Goal: Task Accomplishment & Management: Manage account settings

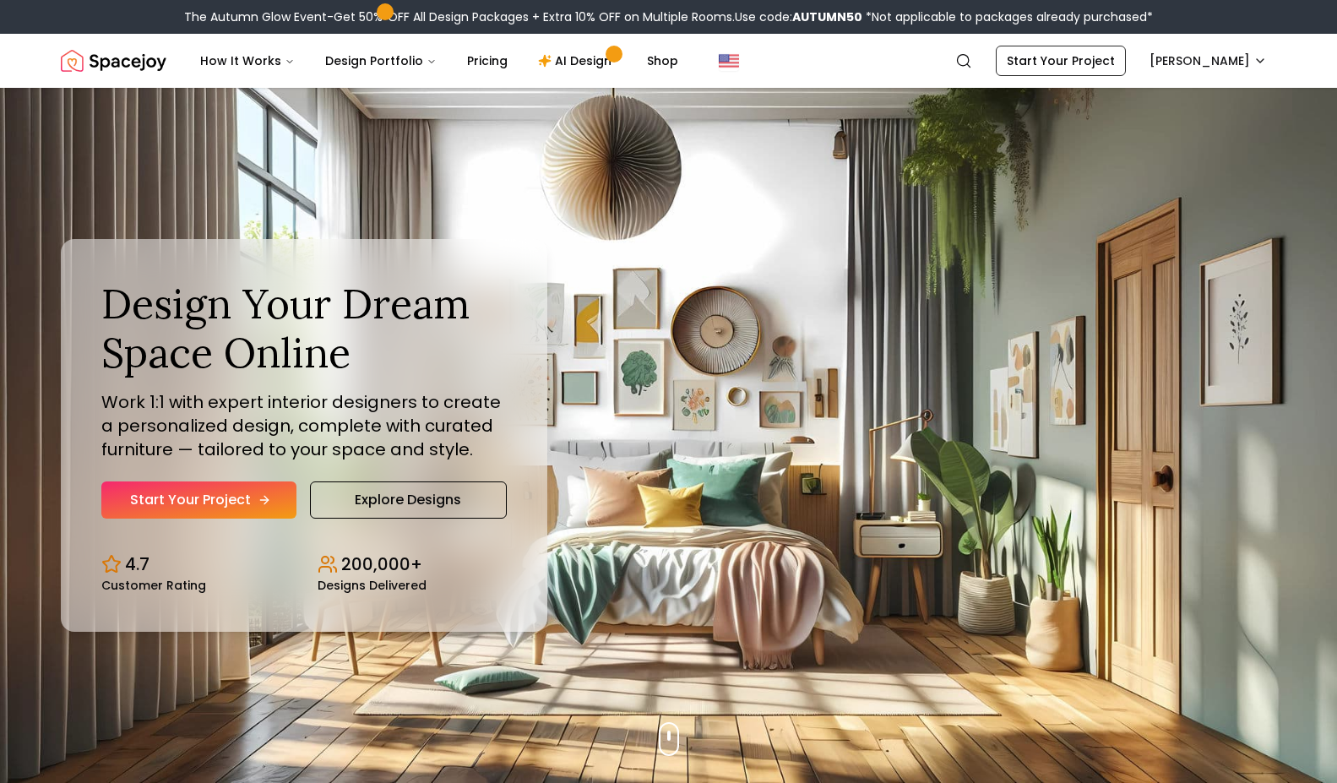
click at [245, 498] on link "Start Your Project" at bounding box center [198, 499] width 195 height 37
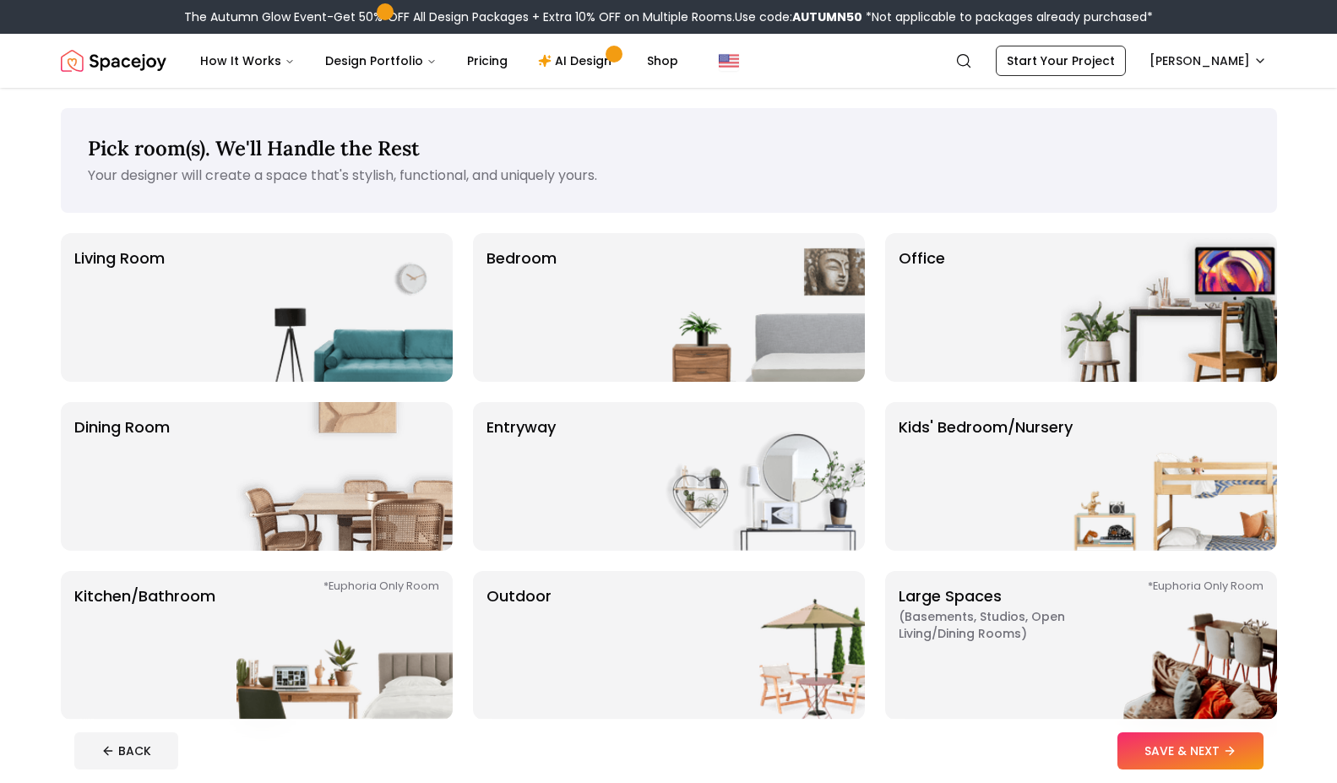
click at [63, 62] on img "Spacejoy" at bounding box center [114, 61] width 106 height 34
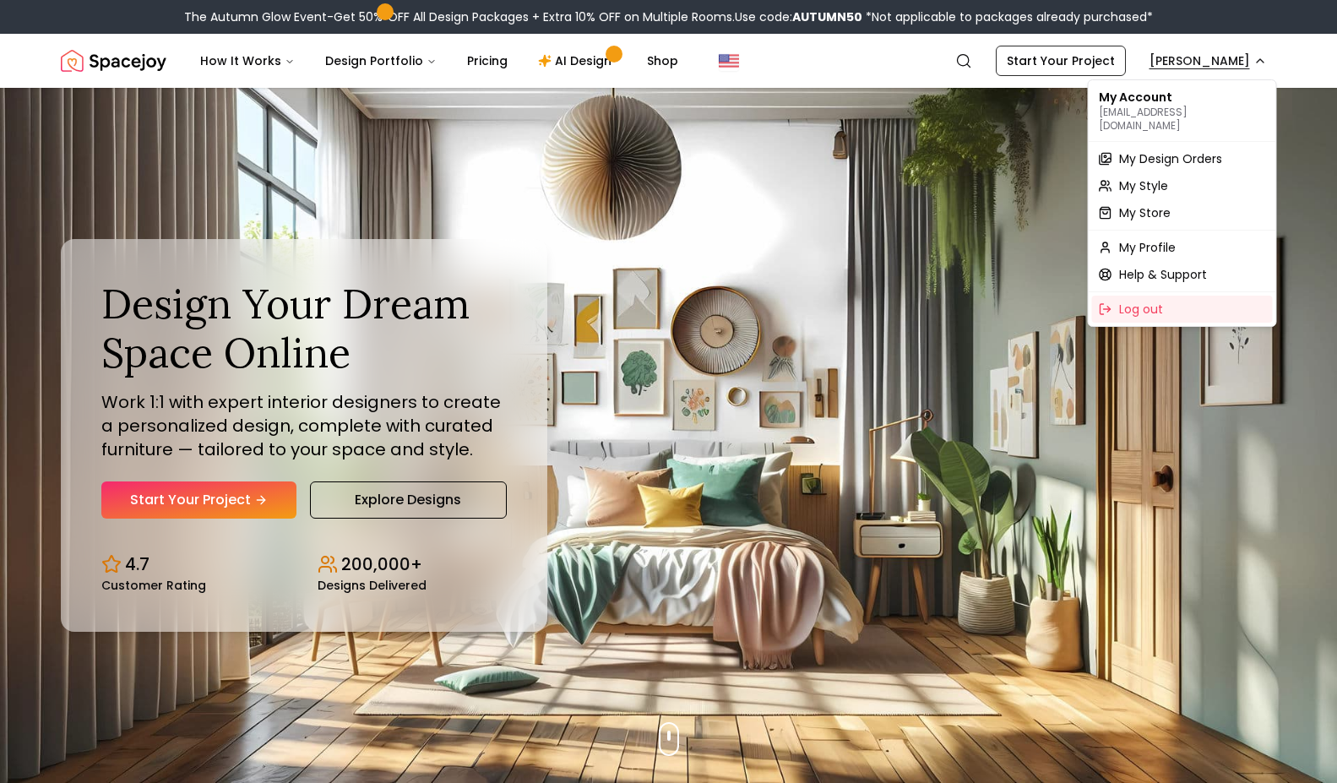
click at [1188, 150] on span "My Design Orders" at bounding box center [1170, 158] width 103 height 17
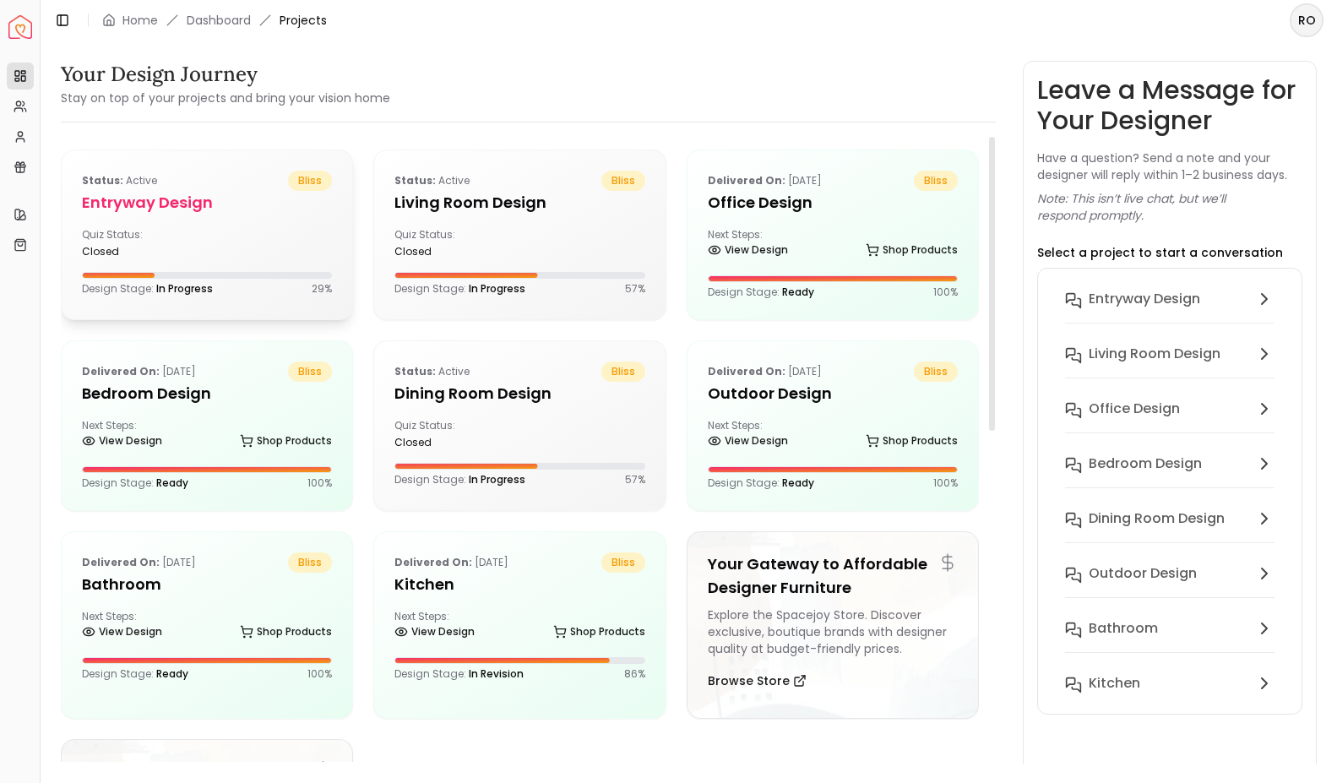
click at [175, 231] on div "Quiz Status: closed" at bounding box center [141, 243] width 118 height 30
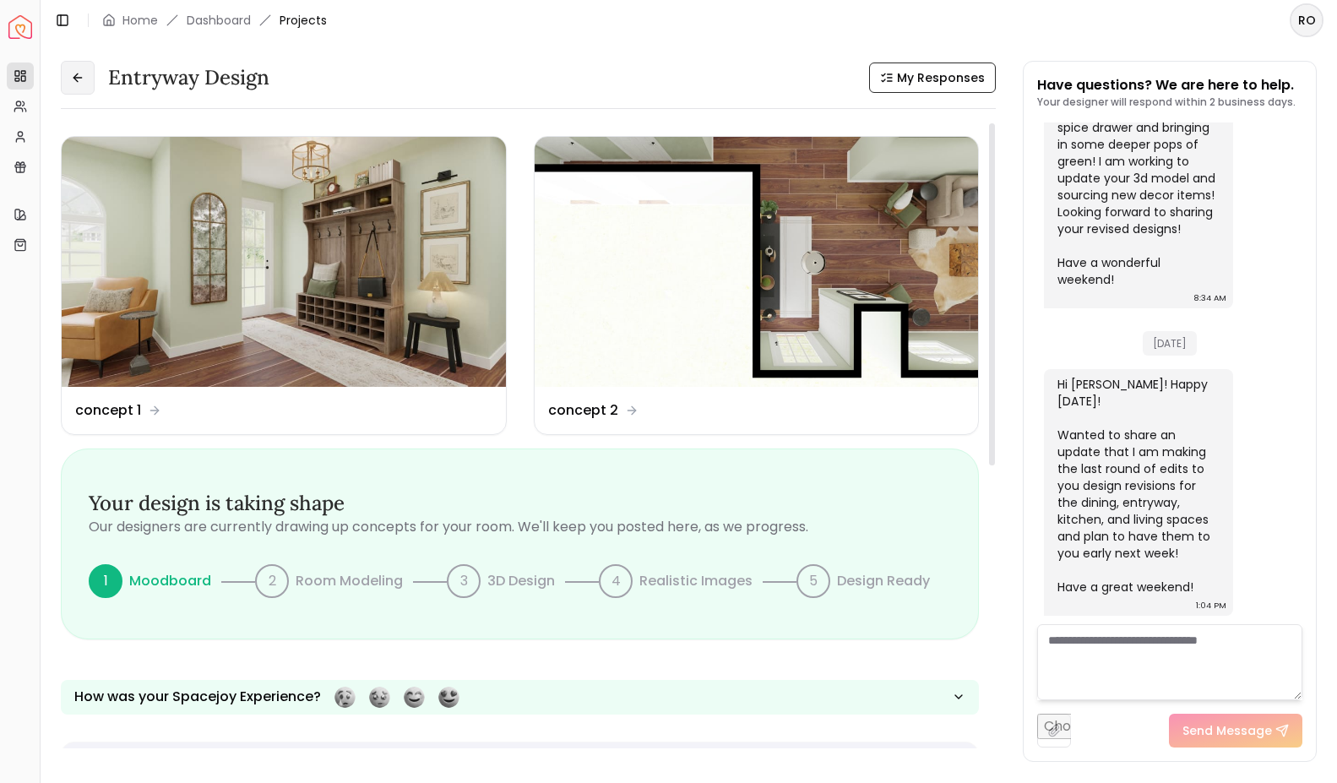
click at [76, 84] on icon at bounding box center [78, 78] width 14 height 14
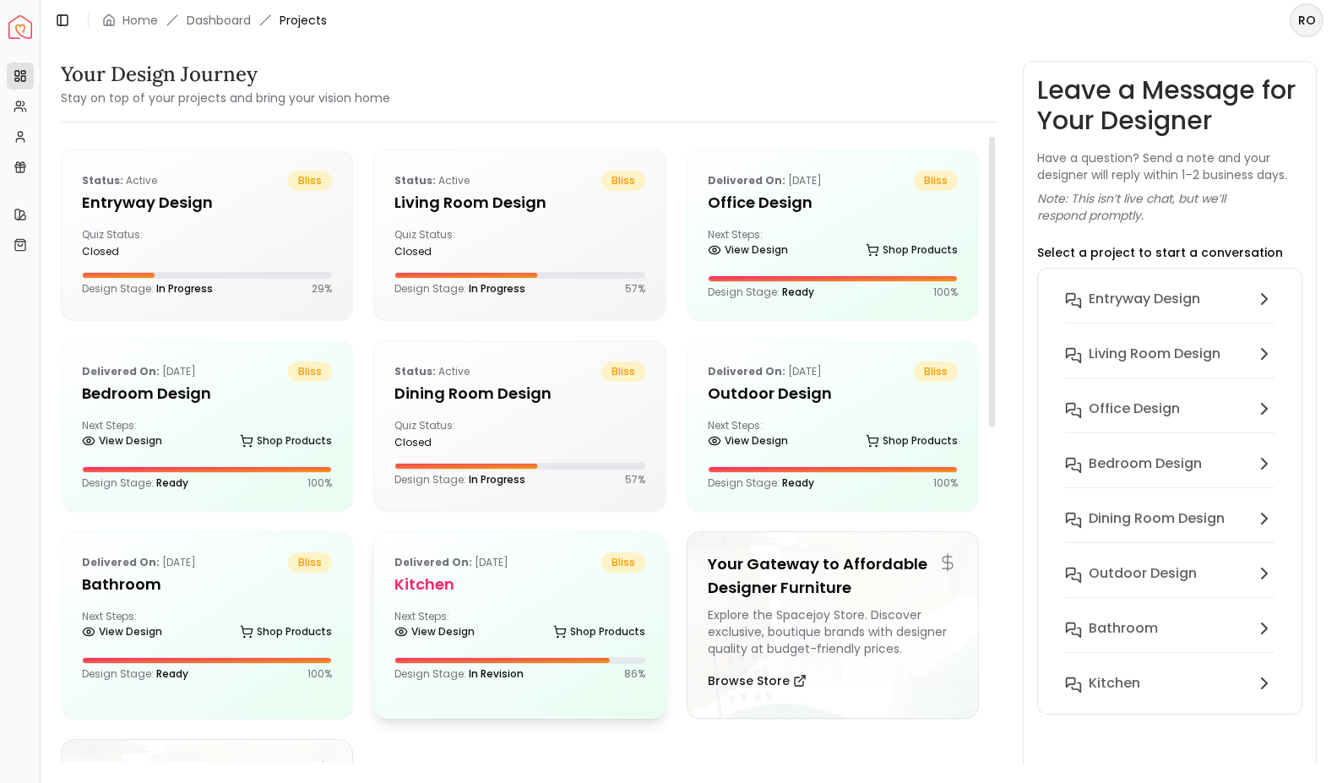
click at [508, 568] on p "Delivered on: Aug 16, 2025" at bounding box center [451, 562] width 114 height 20
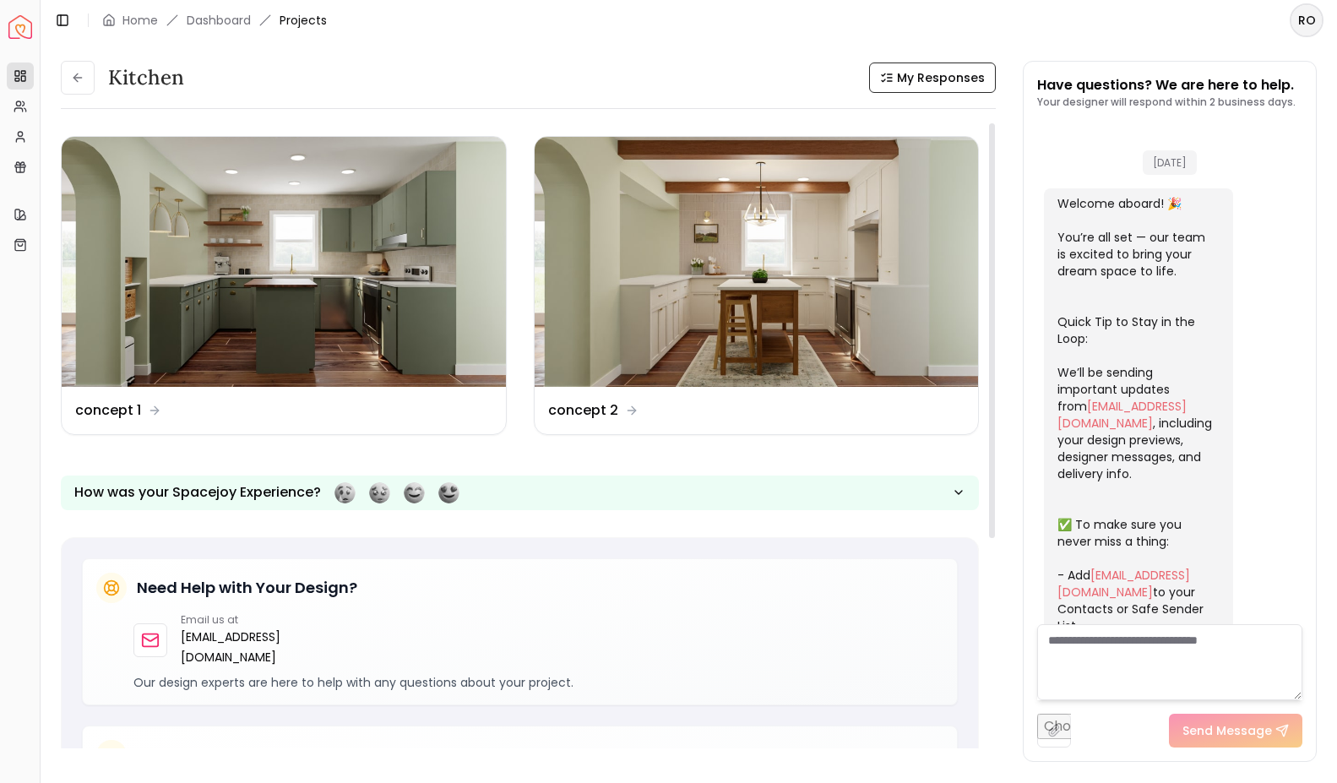
scroll to position [2358, 0]
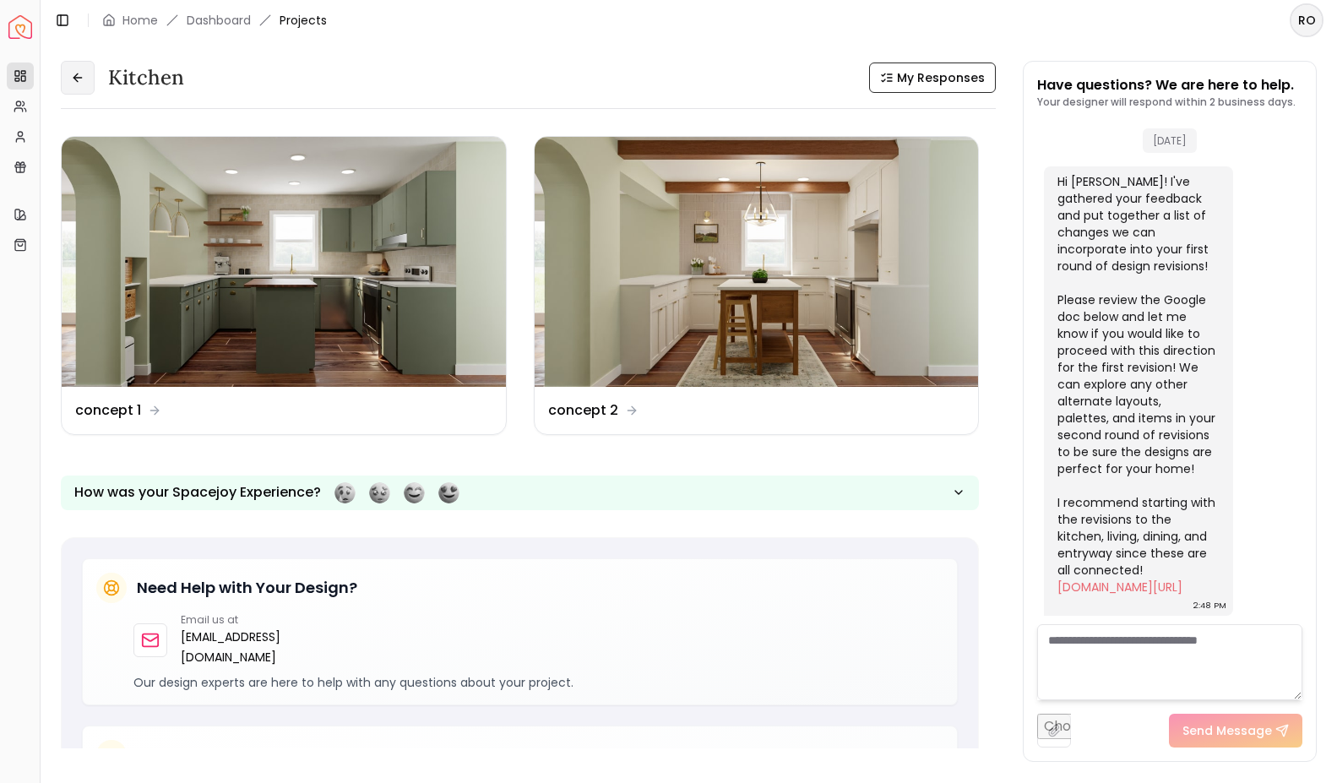
click at [78, 70] on button at bounding box center [78, 78] width 34 height 34
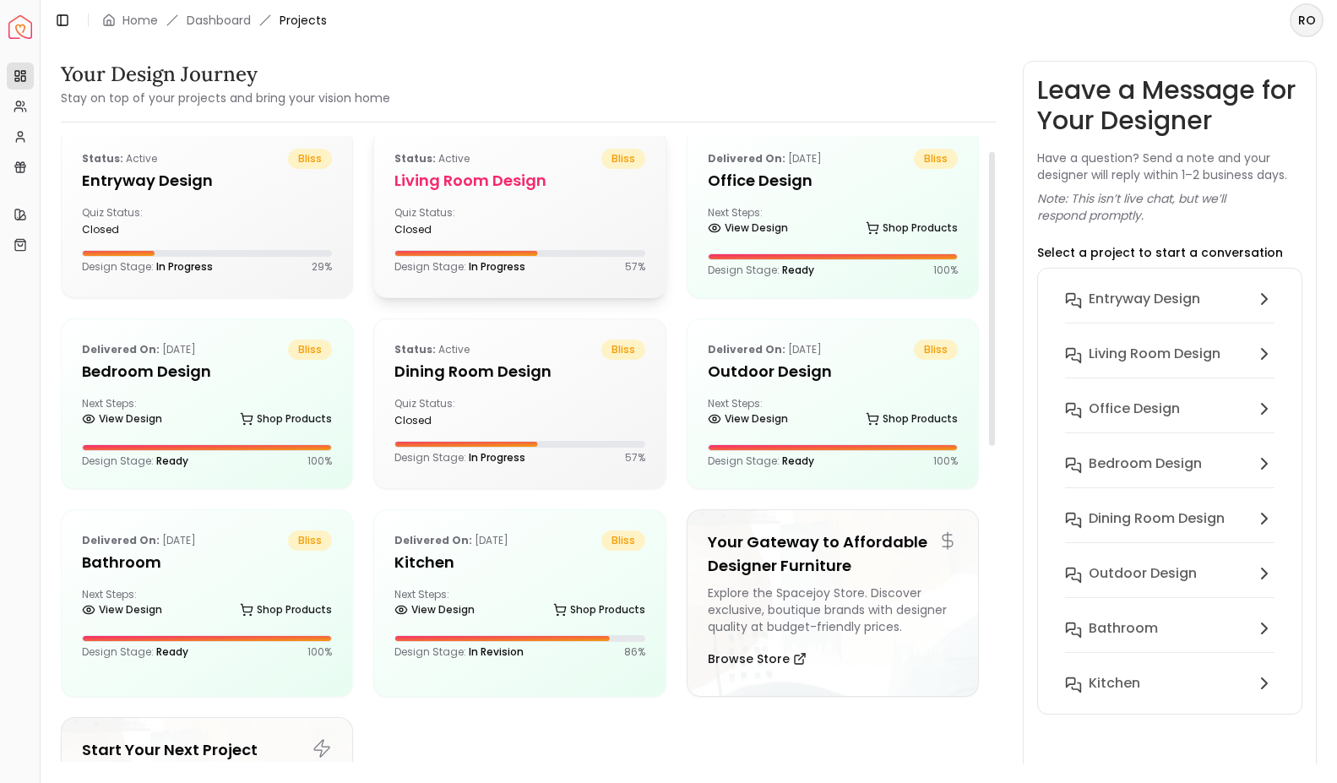
scroll to position [7, 0]
